Goal: Transaction & Acquisition: Purchase product/service

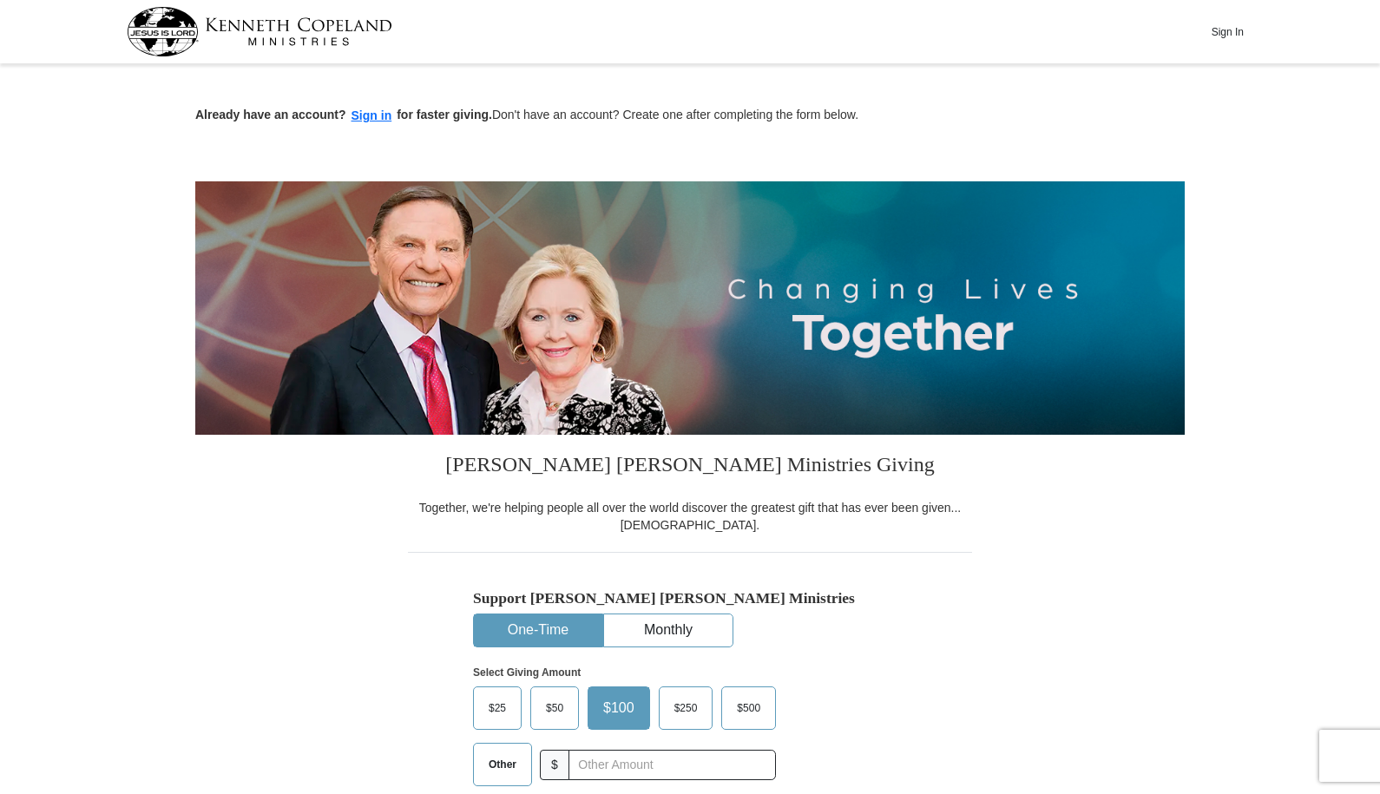
scroll to position [174, 0]
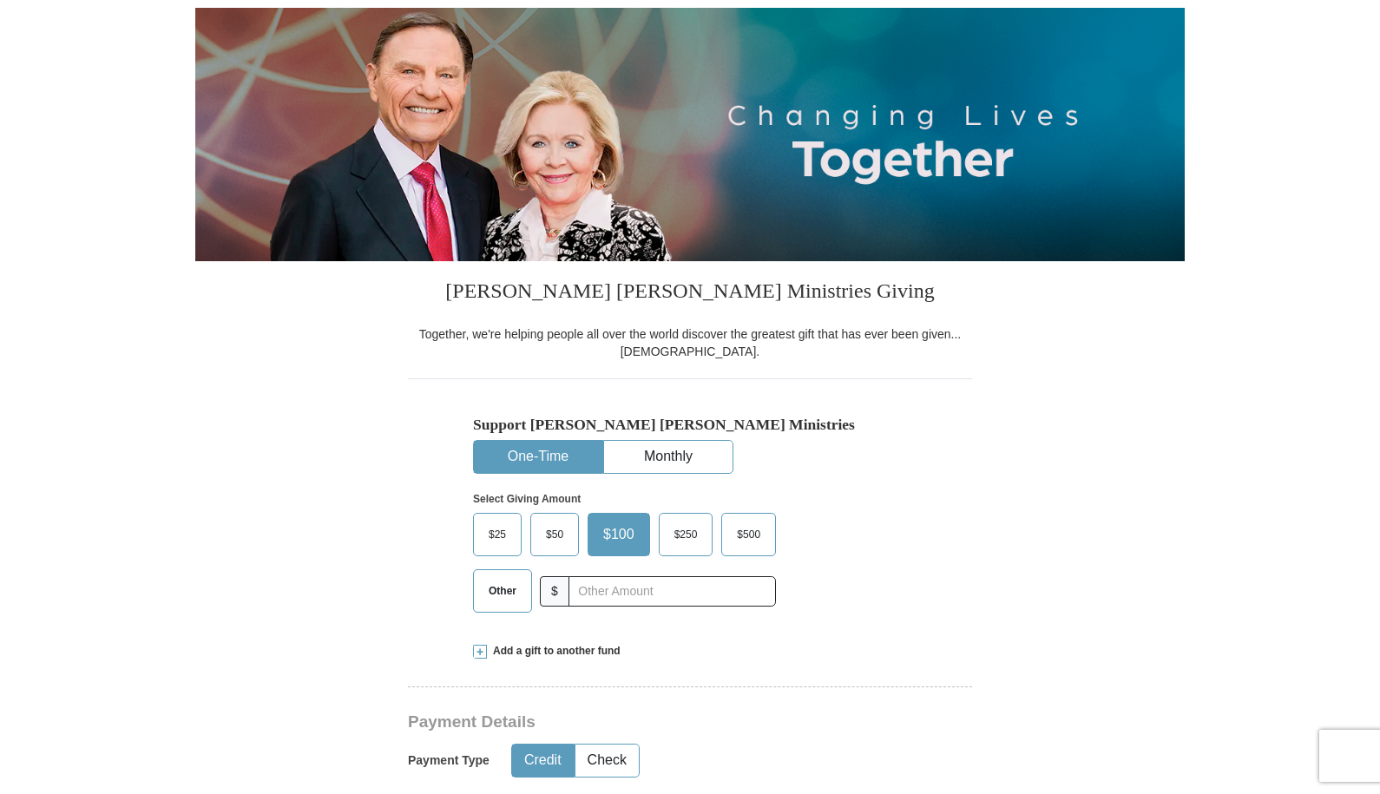
click at [500, 593] on span "Other" at bounding box center [502, 591] width 45 height 26
click at [0, 0] on input "Other" at bounding box center [0, 0] width 0 height 0
type input "161"
click at [886, 499] on p "Select Giving Amount" at bounding box center [690, 499] width 434 height 15
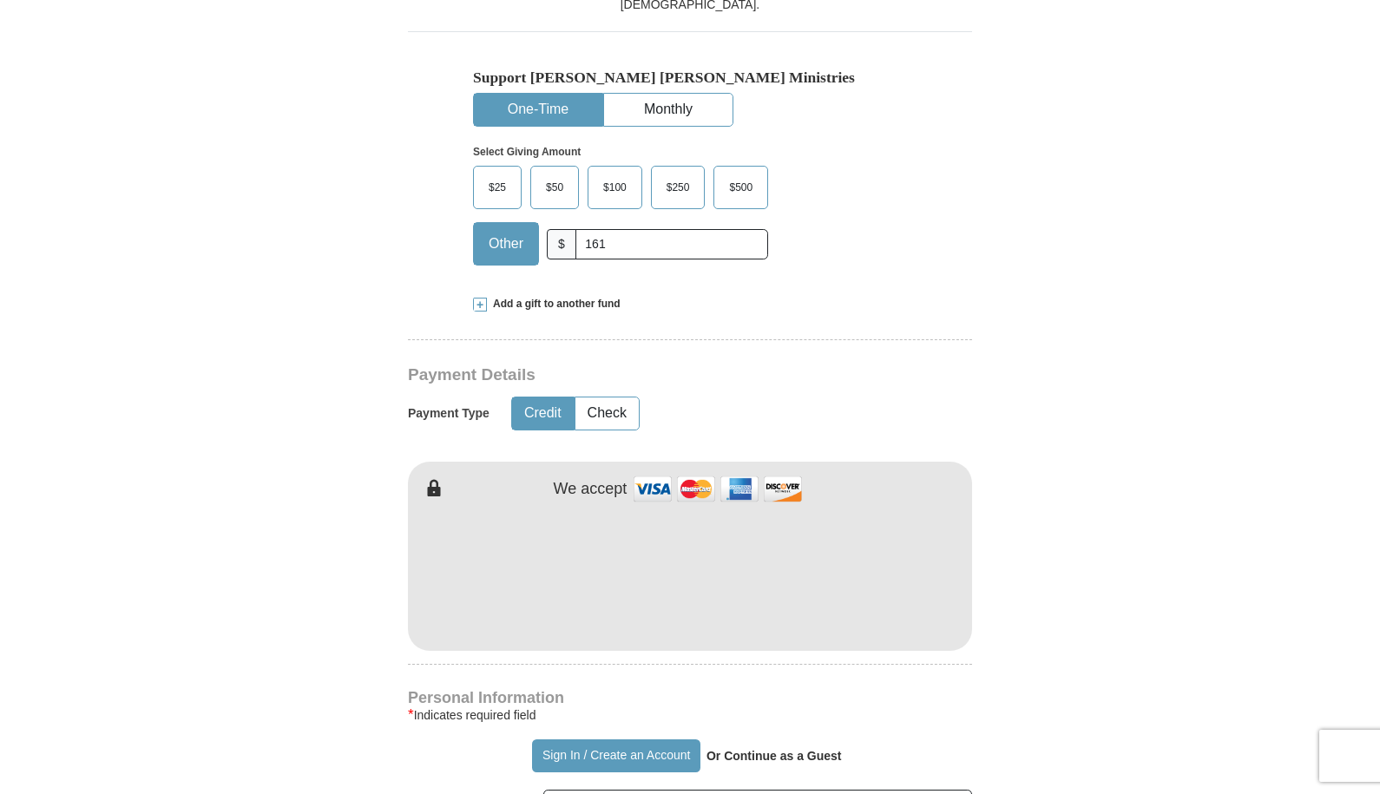
click at [1130, 698] on form "Already have an account? Sign in for faster giving. Don't have an account? Crea…" at bounding box center [690, 614] width 990 height 2130
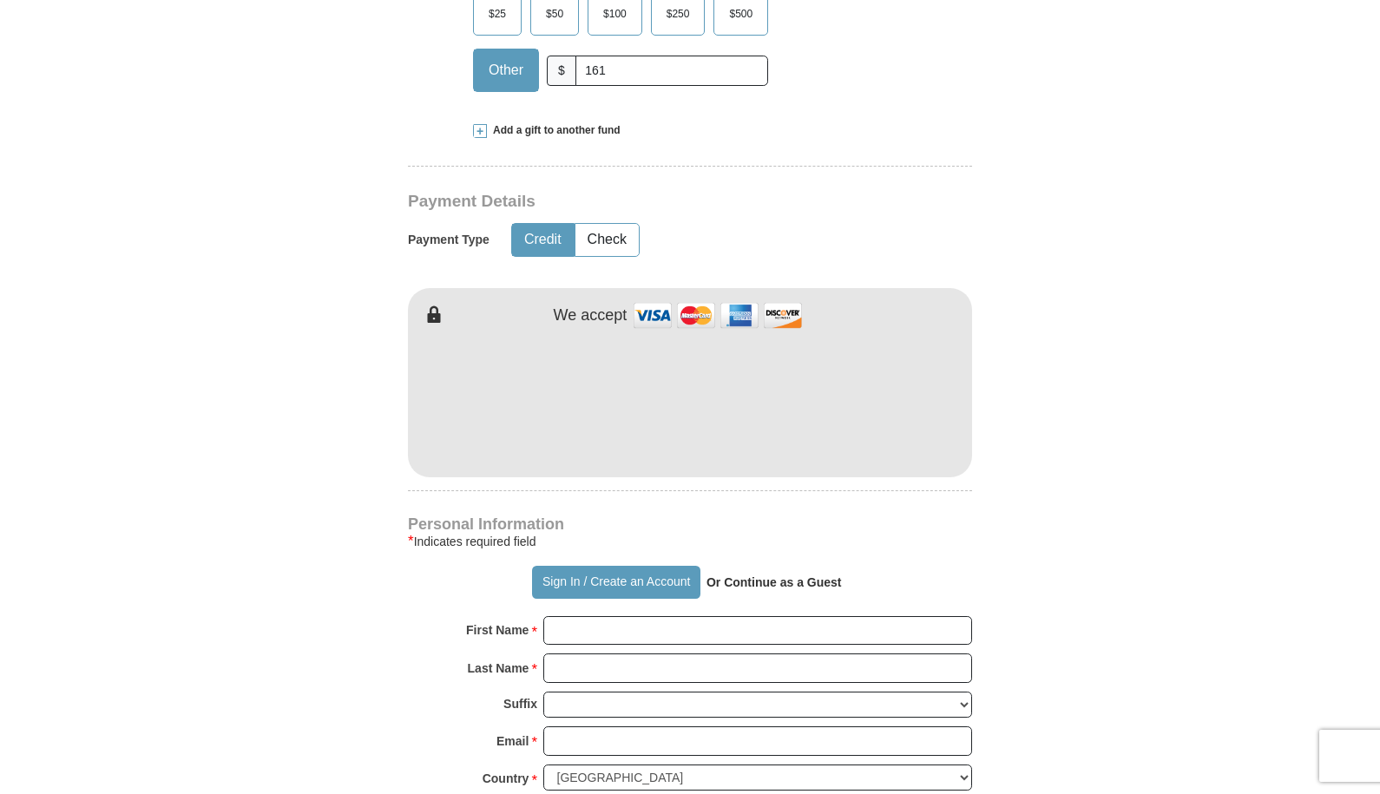
click at [803, 583] on strong "Or Continue as a Guest" at bounding box center [774, 583] width 135 height 14
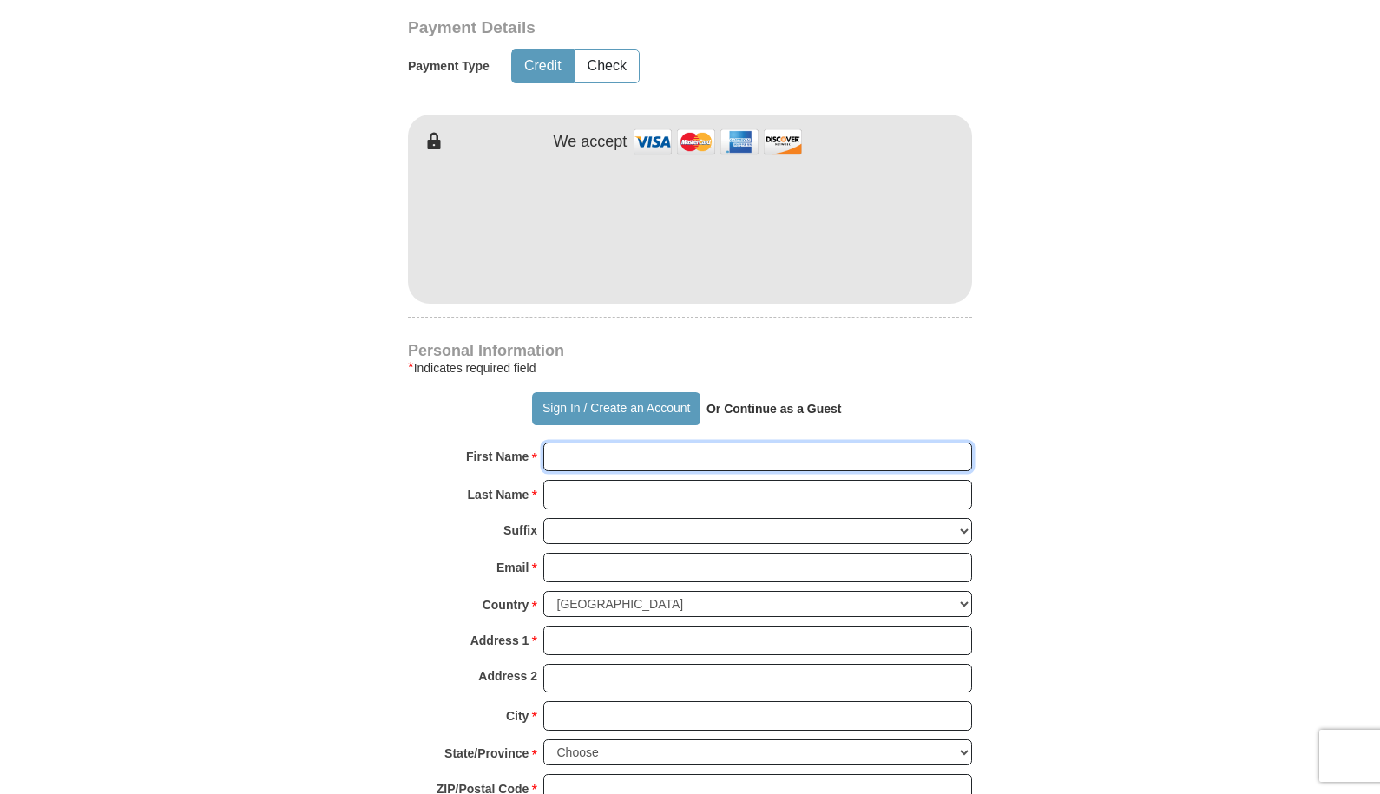
click at [608, 464] on input "First Name *" at bounding box center [757, 458] width 429 height 30
type input "[PERSON_NAME]"
click at [625, 501] on input "Last Name *" at bounding box center [757, 495] width 429 height 30
type input "spears"
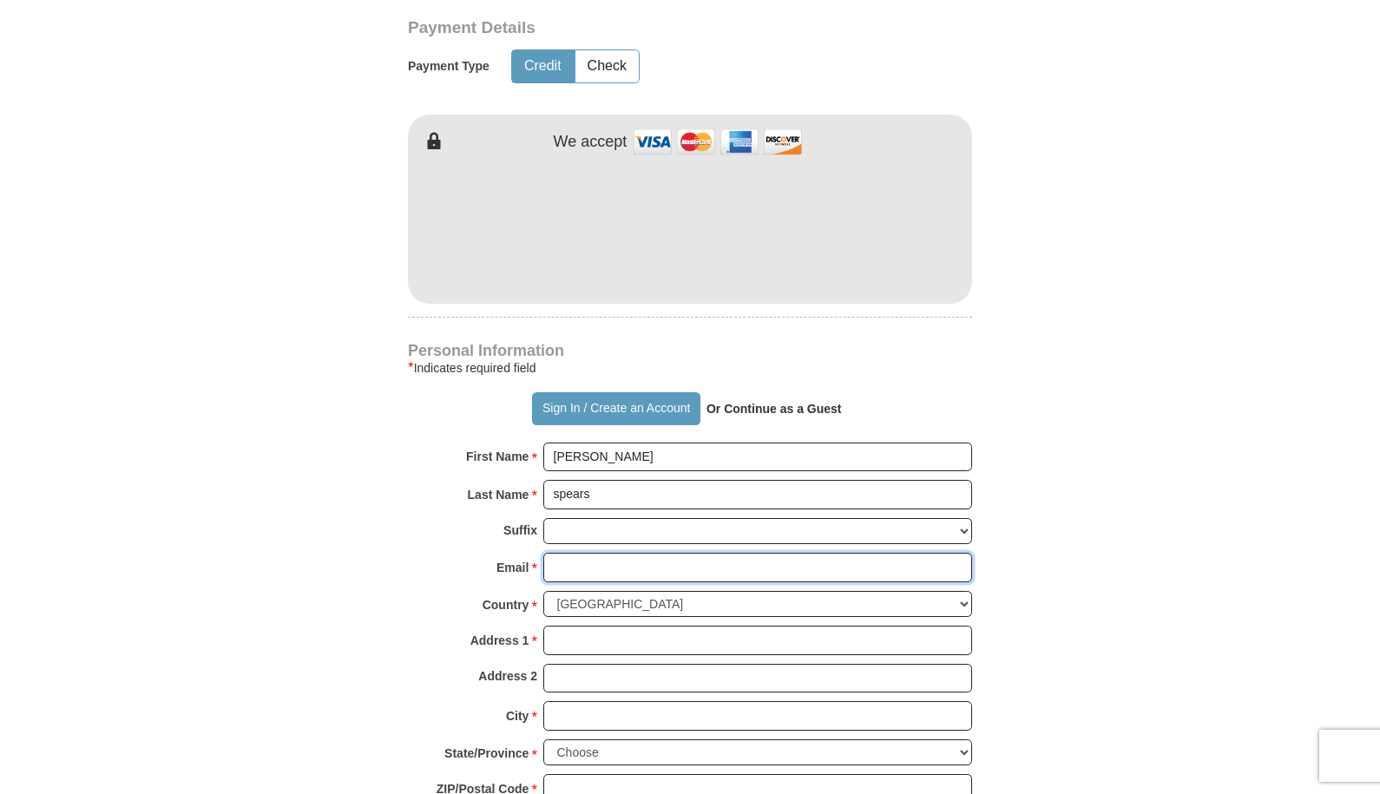
click at [628, 566] on input "Email *" at bounding box center [757, 568] width 429 height 30
type input "[EMAIL_ADDRESS][DOMAIN_NAME]"
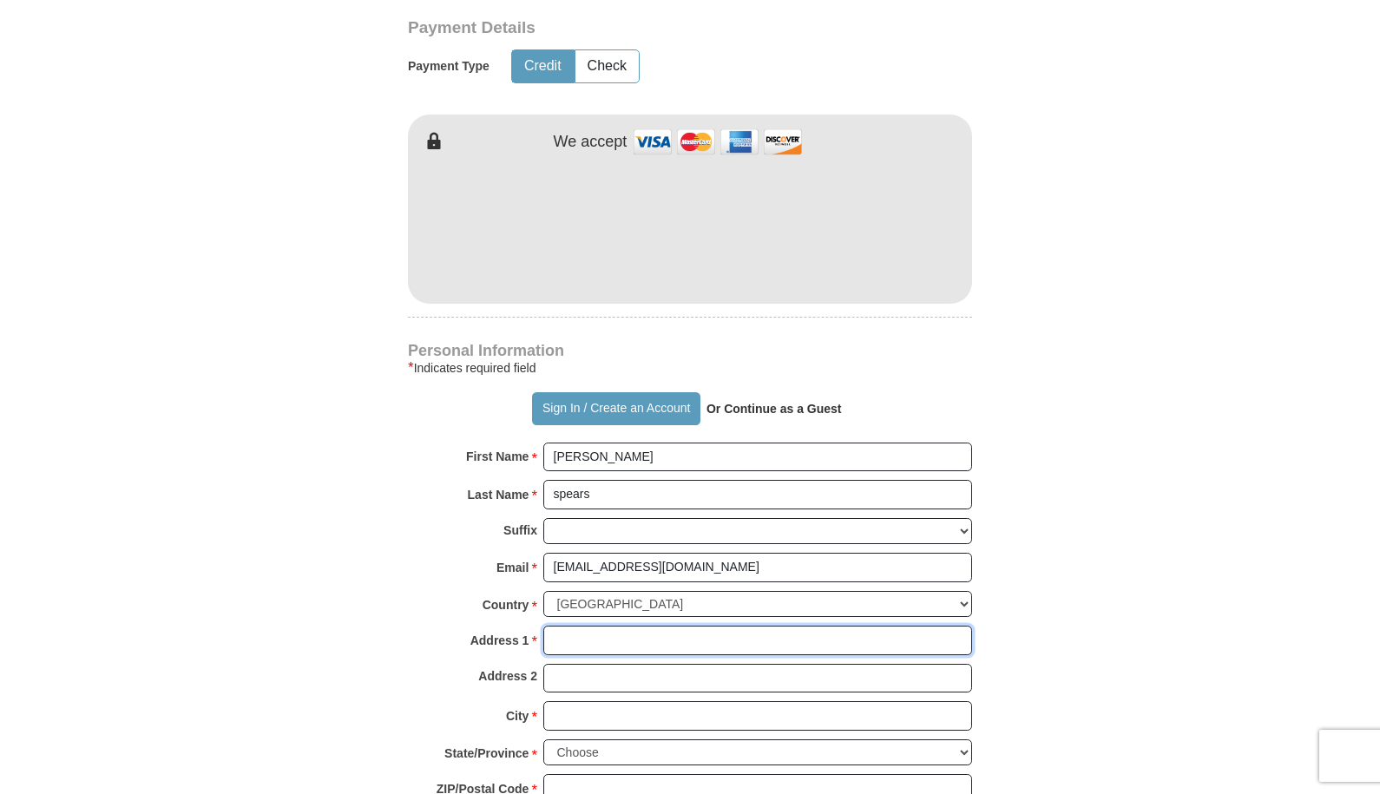
click at [684, 648] on input "Address 1 *" at bounding box center [757, 641] width 429 height 30
type input "[STREET_ADDRESS]"
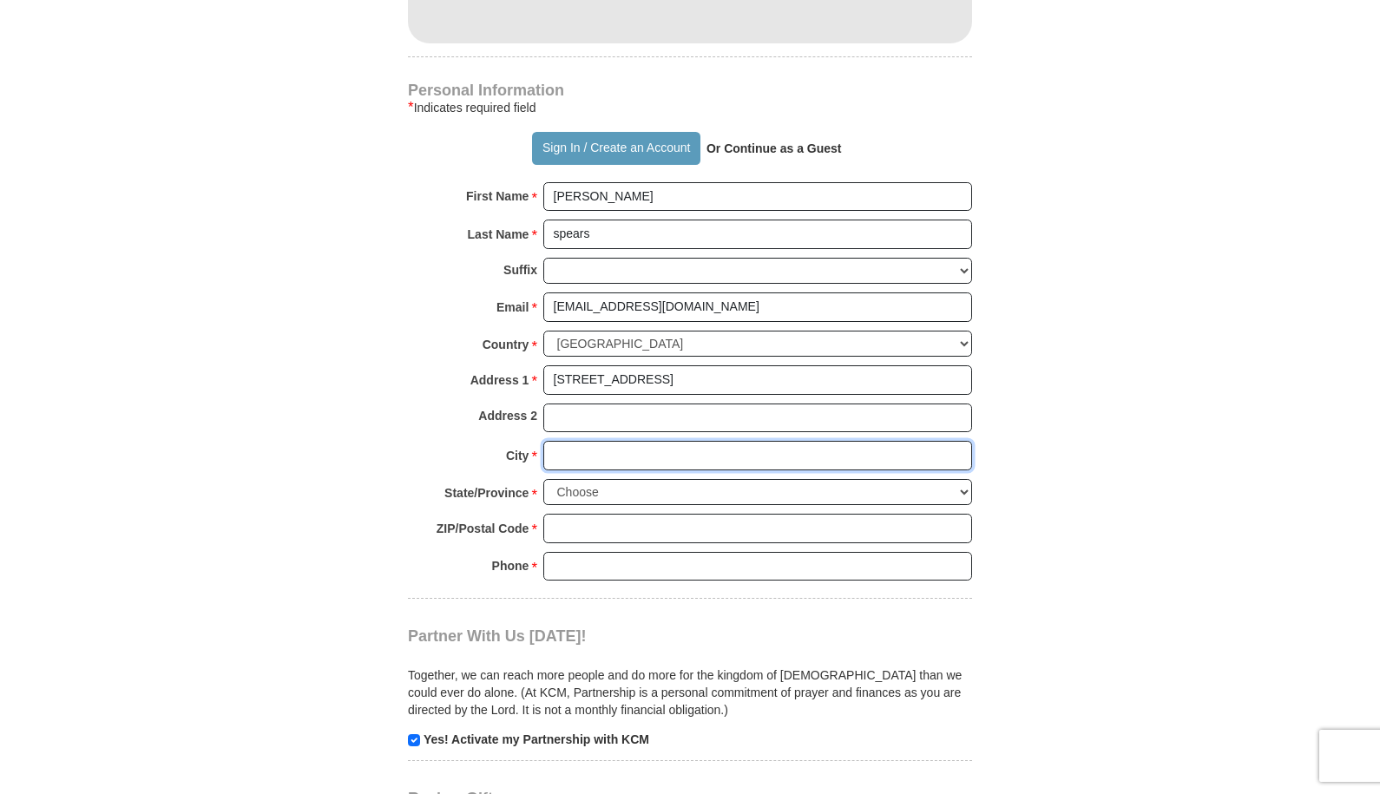
click at [677, 454] on input "City *" at bounding box center [757, 456] width 429 height 30
type input "[PERSON_NAME]"
click at [673, 495] on select "Choose [US_STATE] [US_STATE] [US_STATE] [US_STATE] [US_STATE] Armed Forces Amer…" at bounding box center [757, 492] width 429 height 27
select select "OK"
click at [543, 479] on select "Choose [US_STATE] [US_STATE] [US_STATE] [US_STATE] [US_STATE] Armed Forces Amer…" at bounding box center [757, 492] width 429 height 27
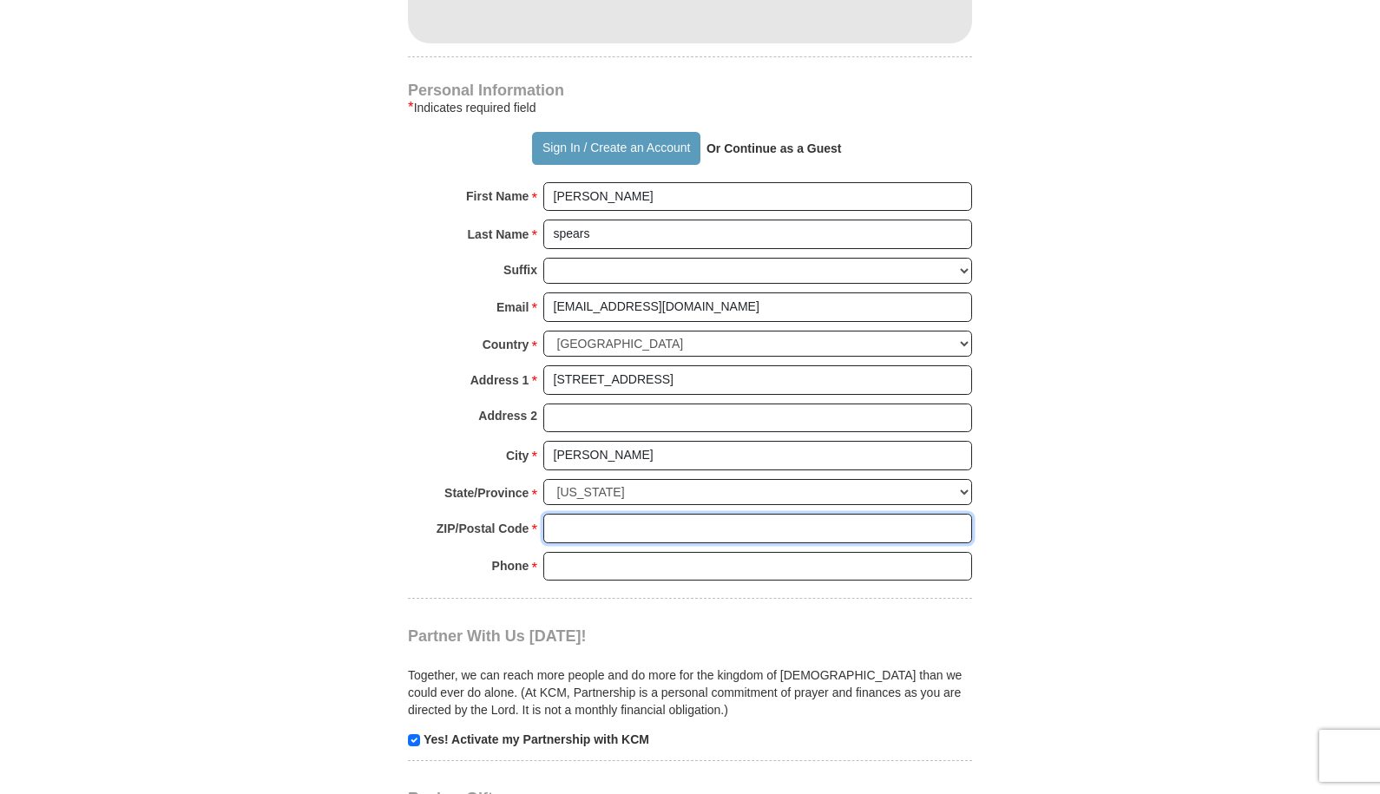
click at [601, 517] on input "ZIP/Postal Code *" at bounding box center [757, 529] width 429 height 30
type input "74037"
click at [654, 573] on input "Phone * *" at bounding box center [757, 567] width 429 height 30
type input "9182986350"
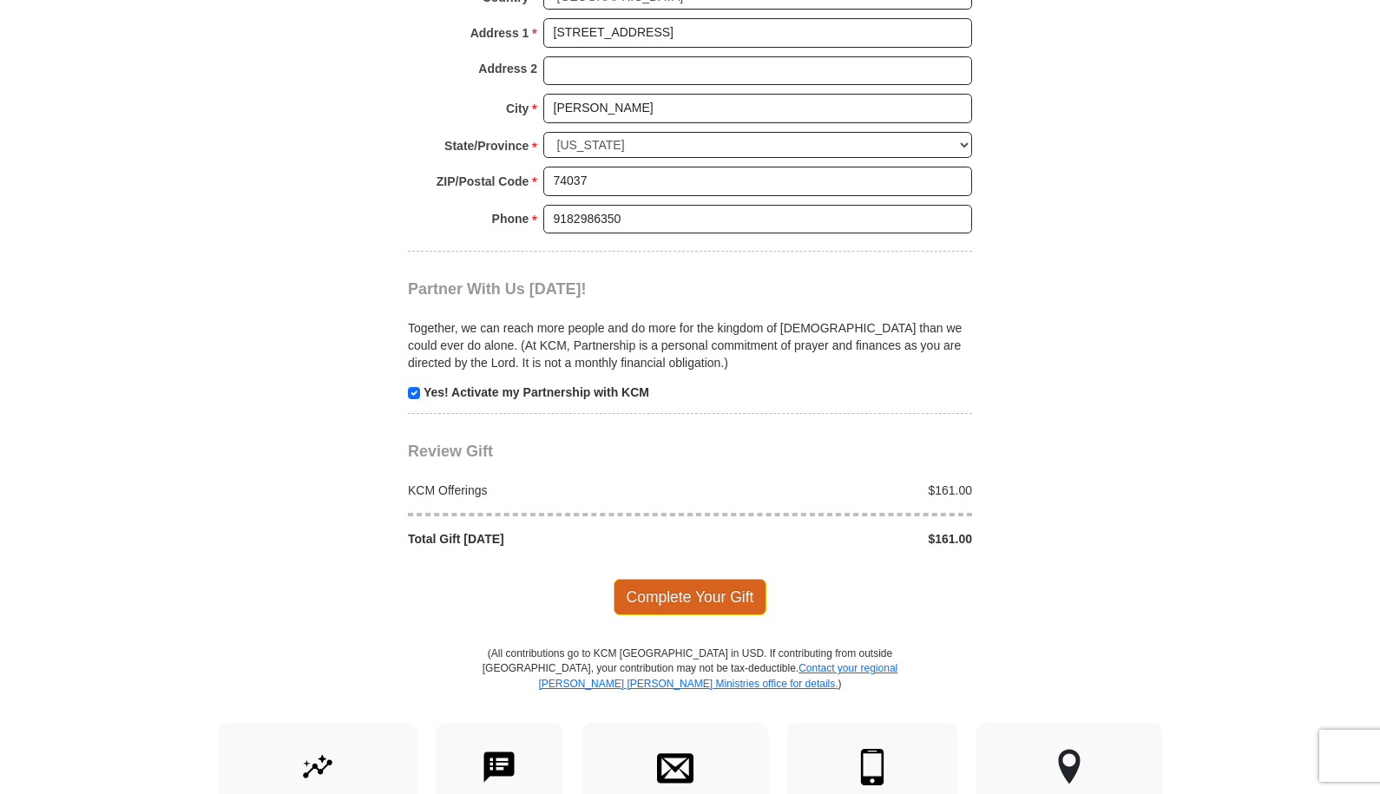
click at [716, 598] on span "Complete Your Gift" at bounding box center [691, 597] width 154 height 36
